Goal: Find specific page/section: Find specific page/section

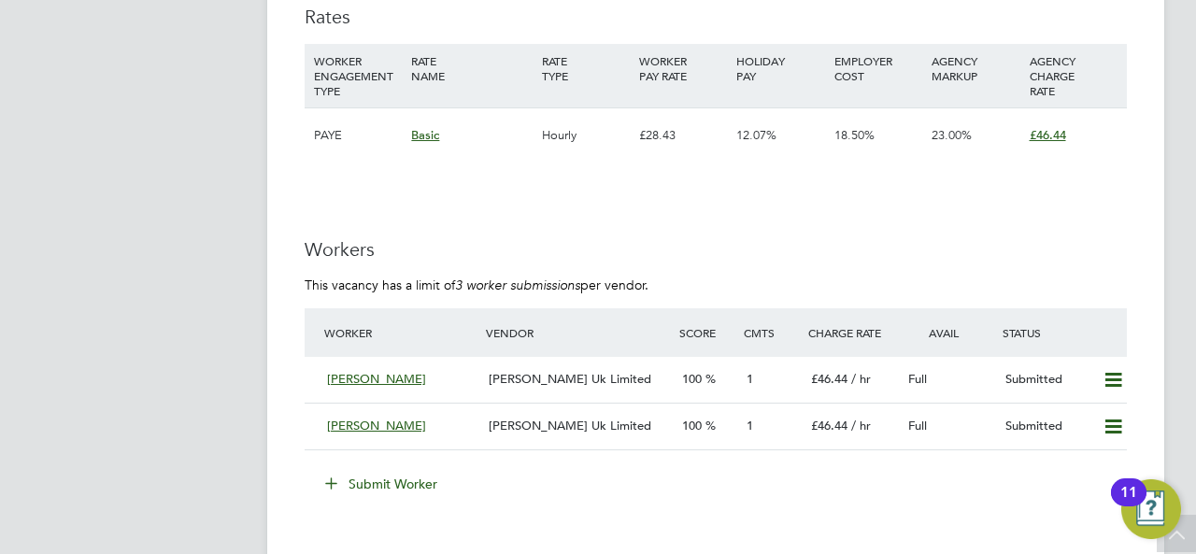
scroll to position [3456, 0]
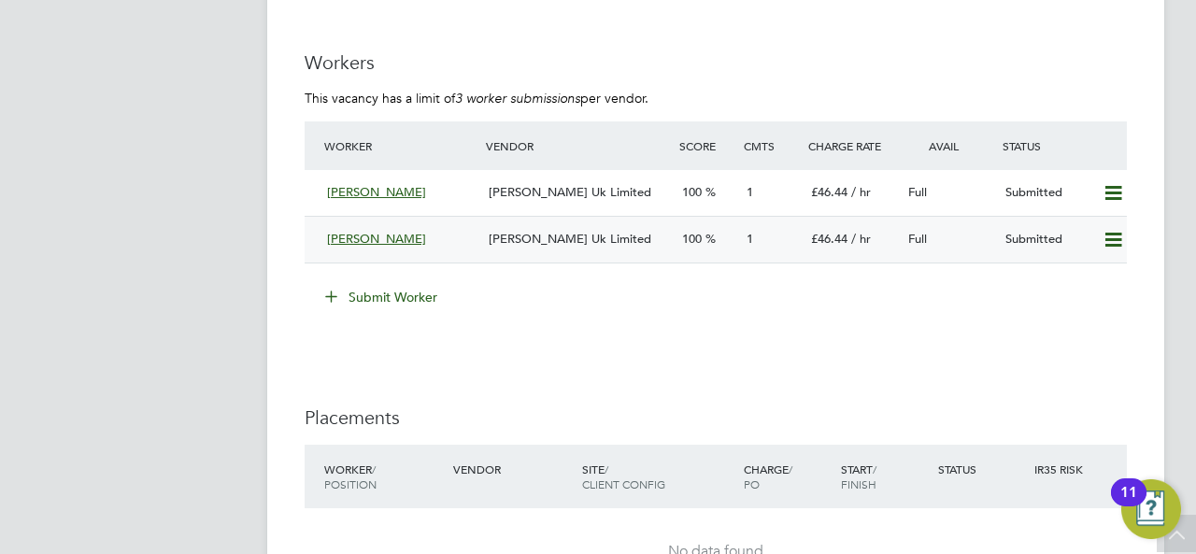
click at [477, 243] on div "Hayford Boakye-Yiadom" at bounding box center [400, 239] width 162 height 31
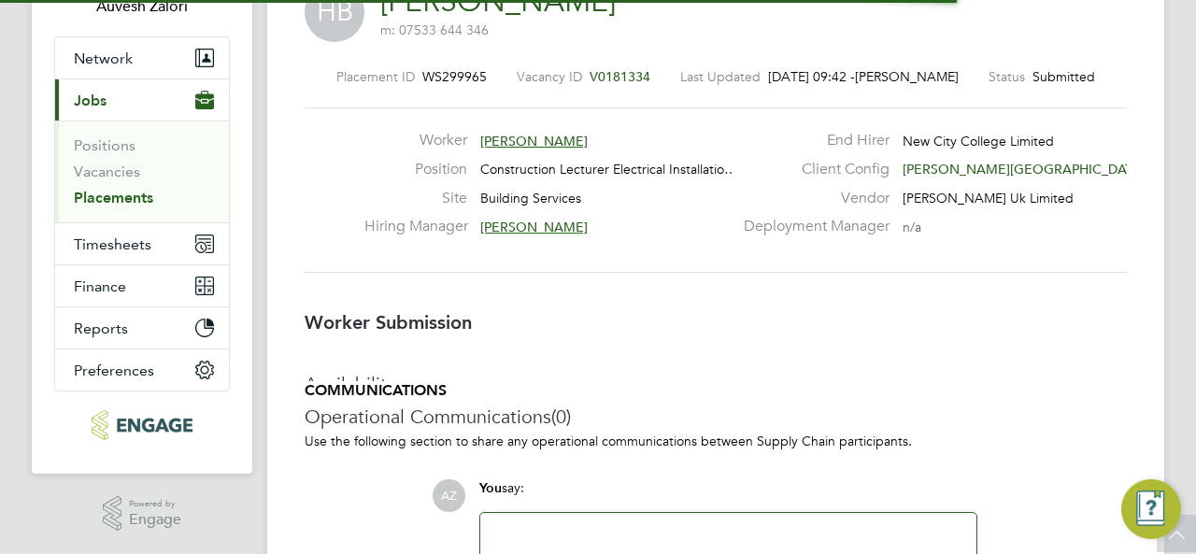
scroll to position [9, 9]
